Goal: Obtain resource: Download file/media

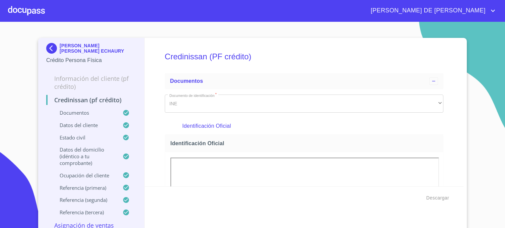
click at [48, 46] on img at bounding box center [52, 48] width 13 height 11
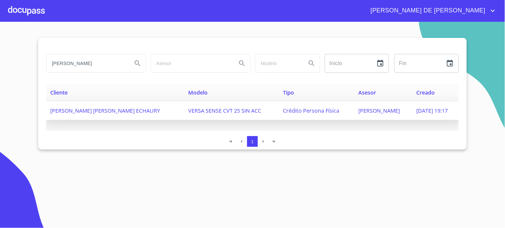
click at [359, 111] on span "[PERSON_NAME]" at bounding box center [380, 110] width 42 height 7
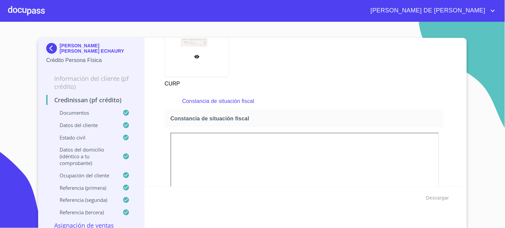
scroll to position [1899, 0]
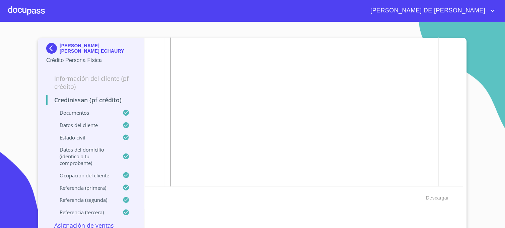
click at [51, 52] on img at bounding box center [52, 48] width 13 height 11
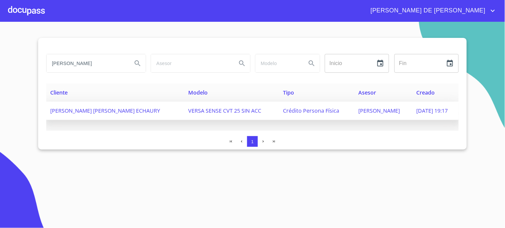
click at [284, 109] on span "Crédito Persona Física" at bounding box center [312, 110] width 56 height 7
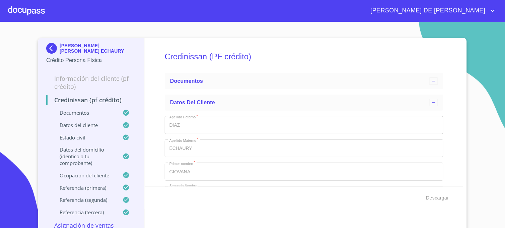
scroll to position [3, 0]
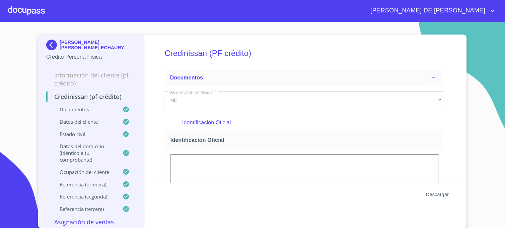
click at [428, 194] on span "Descargar" at bounding box center [438, 194] width 23 height 8
click at [52, 44] on img at bounding box center [52, 45] width 13 height 11
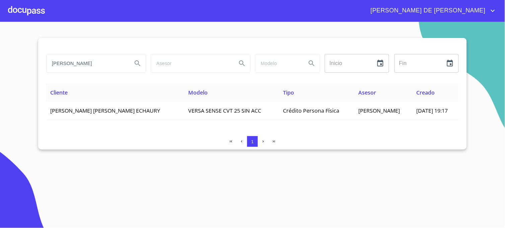
drag, startPoint x: 102, startPoint y: 66, endPoint x: 20, endPoint y: 64, distance: 81.5
click at [20, 64] on section "[PERSON_NAME] ECHAURY Inicio ​ Fin ​ Cliente Modelo Tipo Asesor Creado [PERSON_…" at bounding box center [252, 125] width 505 height 206
type input "[PERSON_NAME]"
click at [138, 67] on icon "Search" at bounding box center [138, 63] width 8 height 8
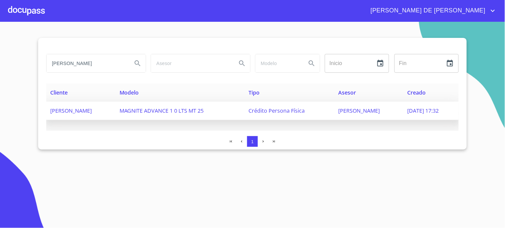
click at [355, 112] on span "[PERSON_NAME]" at bounding box center [360, 110] width 42 height 7
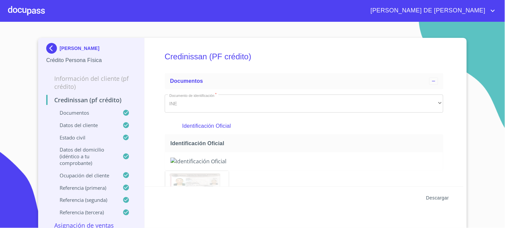
click at [430, 199] on span "Descargar" at bounding box center [438, 198] width 23 height 8
